Goal: Check status

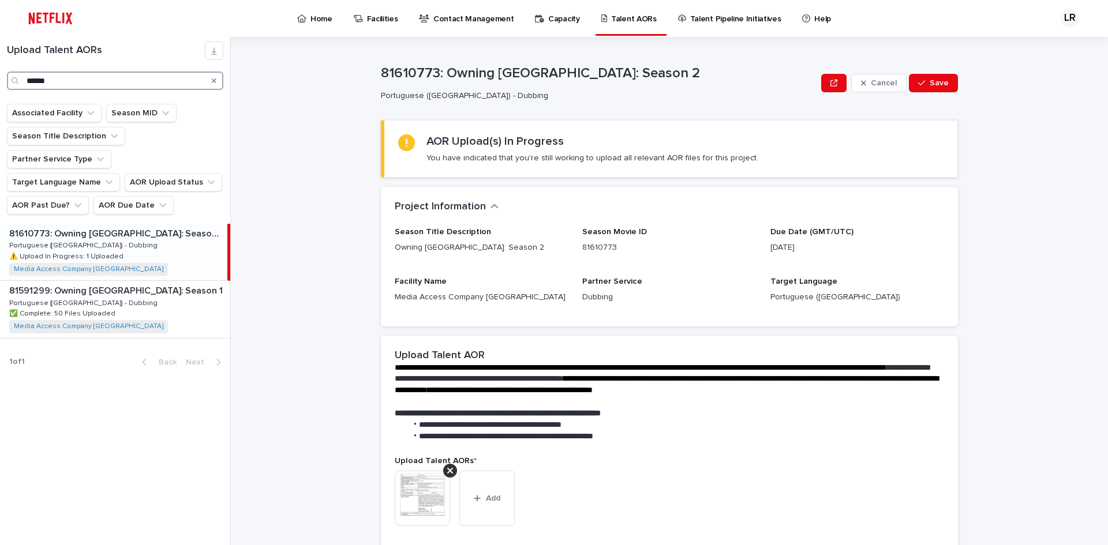
click at [79, 79] on input "******" at bounding box center [115, 81] width 216 height 18
drag, startPoint x: 79, startPoint y: 79, endPoint x: -36, endPoint y: 70, distance: 115.8
click at [0, 70] on html "Home Facilities Contact Management Capacity Talent AORs Talent Pipeline Initiat…" at bounding box center [554, 272] width 1108 height 545
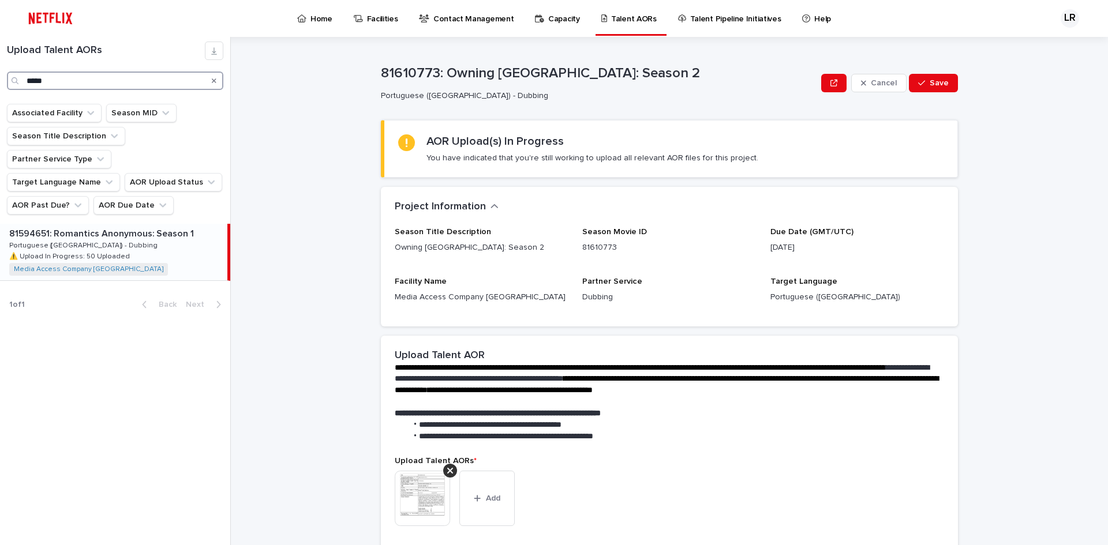
type input "*****"
click at [83, 250] on p "⚠️ Upload In Progress: 50 Uploaded" at bounding box center [70, 255] width 123 height 10
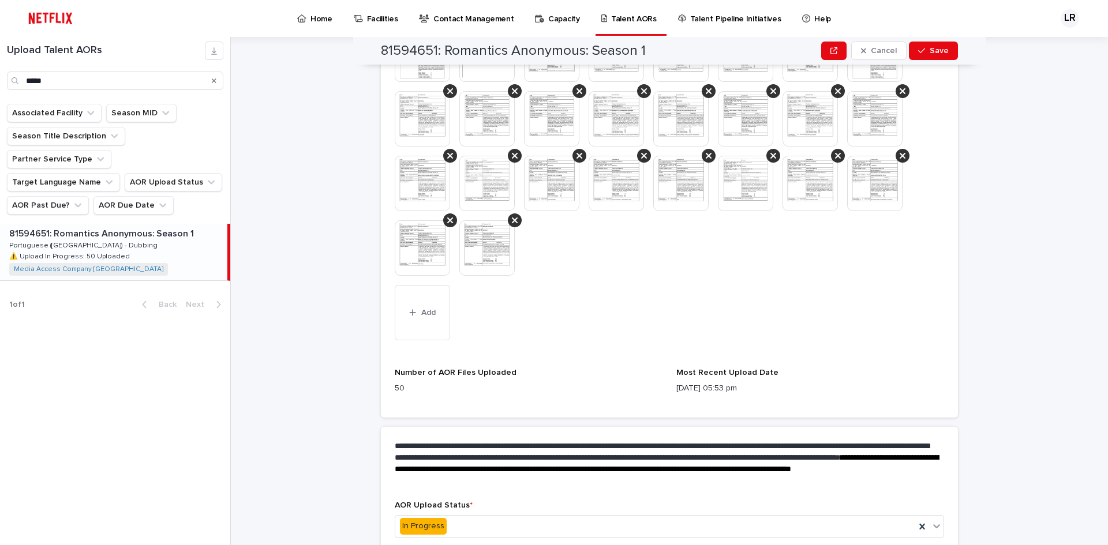
scroll to position [696, 0]
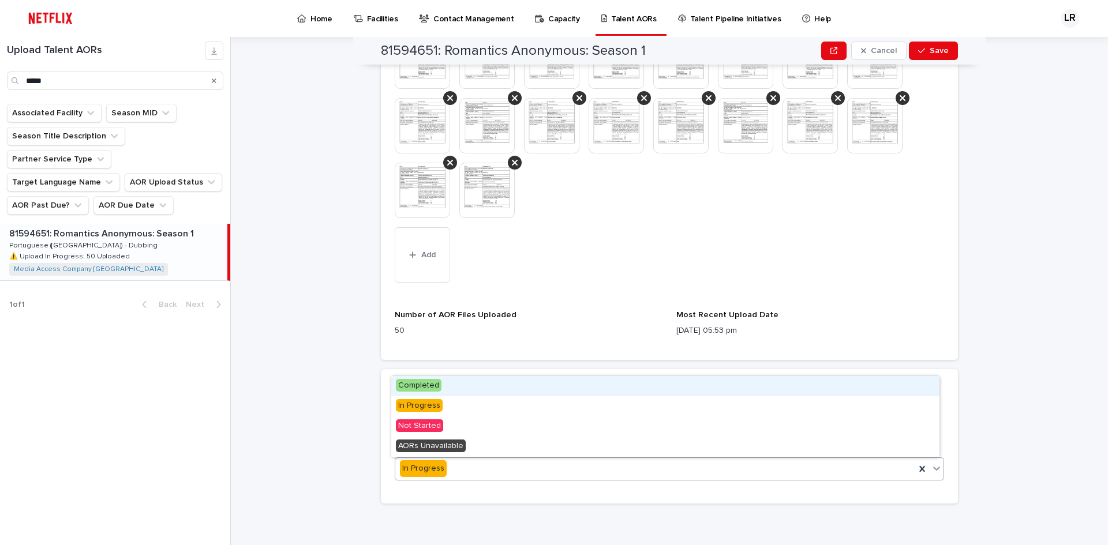
click at [936, 468] on icon at bounding box center [937, 469] width 12 height 12
click at [407, 383] on span "Completed" at bounding box center [419, 385] width 46 height 13
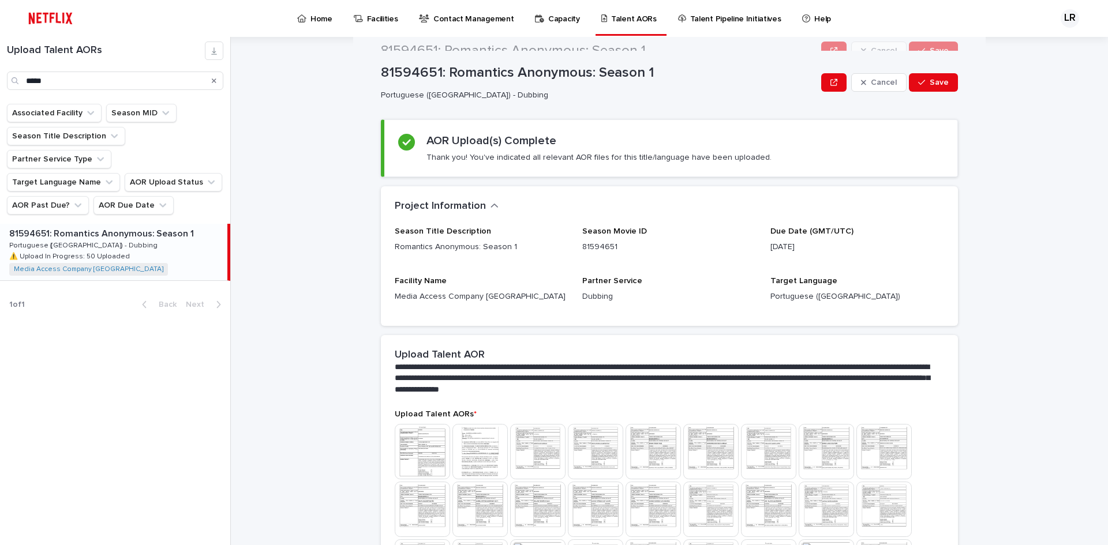
scroll to position [0, 0]
click at [930, 81] on span "Save" at bounding box center [939, 83] width 19 height 8
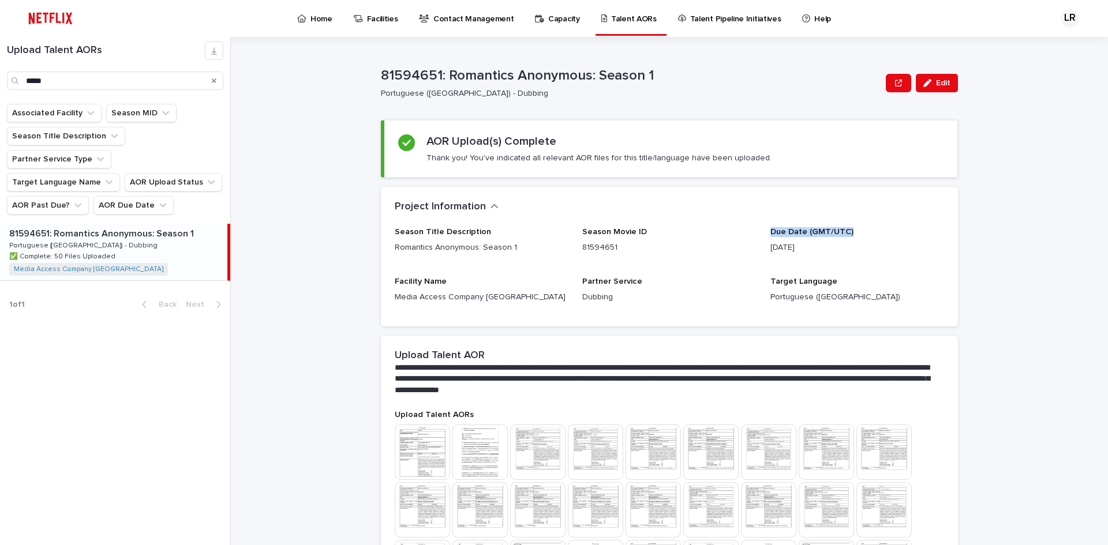
drag, startPoint x: 768, startPoint y: 230, endPoint x: 857, endPoint y: 230, distance: 89.5
click at [857, 230] on p "Due Date (GMT/UTC)" at bounding box center [857, 232] width 174 height 10
copy span "Due Date (GMT/UTC)"
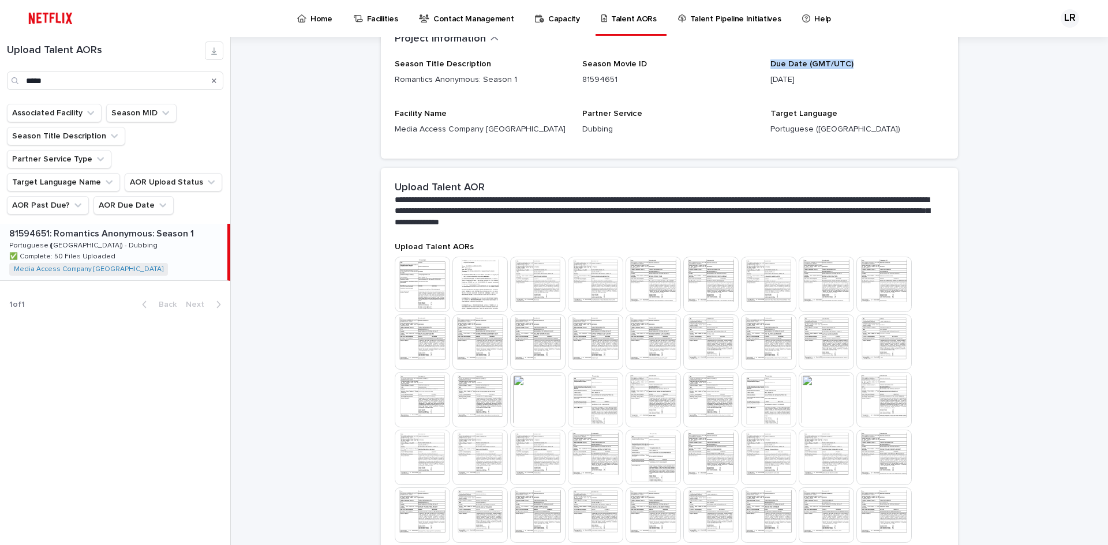
scroll to position [222, 0]
